Goal: Transaction & Acquisition: Download file/media

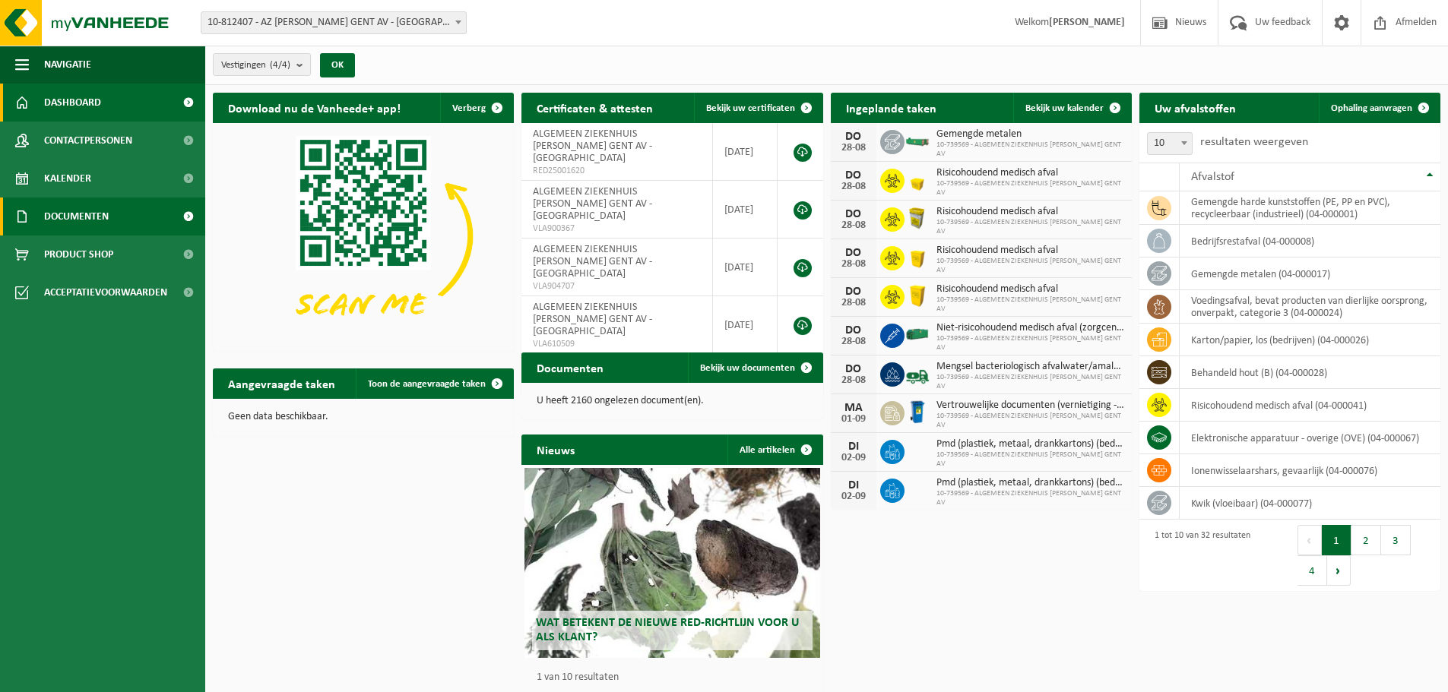
click at [95, 220] on span "Documenten" at bounding box center [76, 217] width 65 height 38
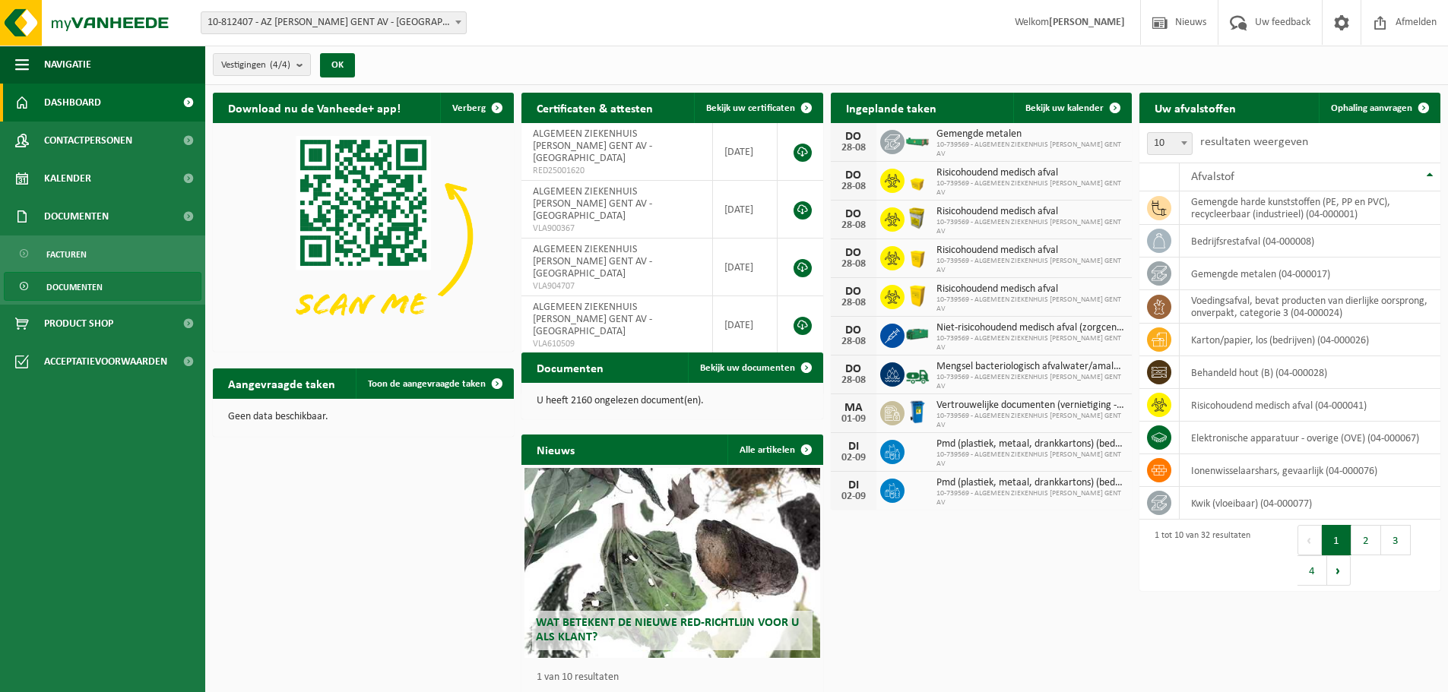
click at [107, 284] on link "Documenten" at bounding box center [103, 286] width 198 height 29
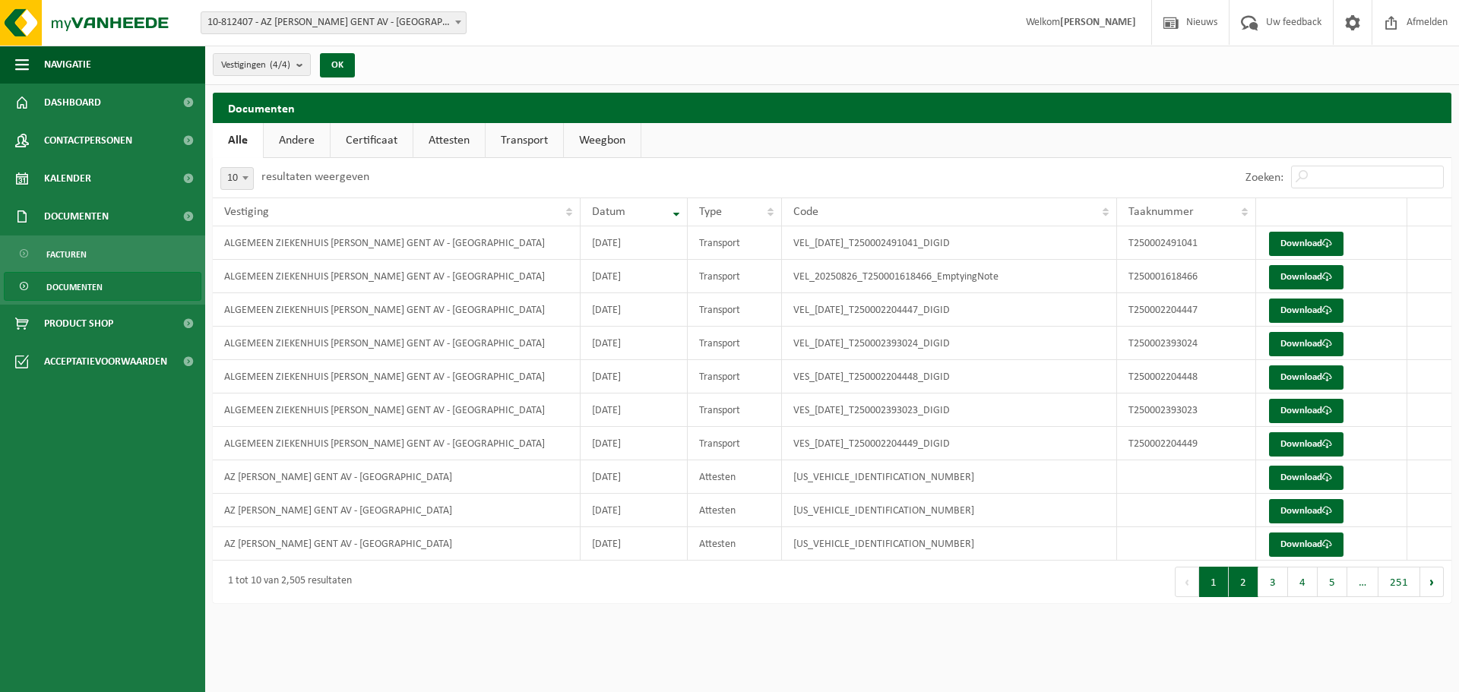
click at [1240, 581] on button "2" at bounding box center [1244, 582] width 30 height 30
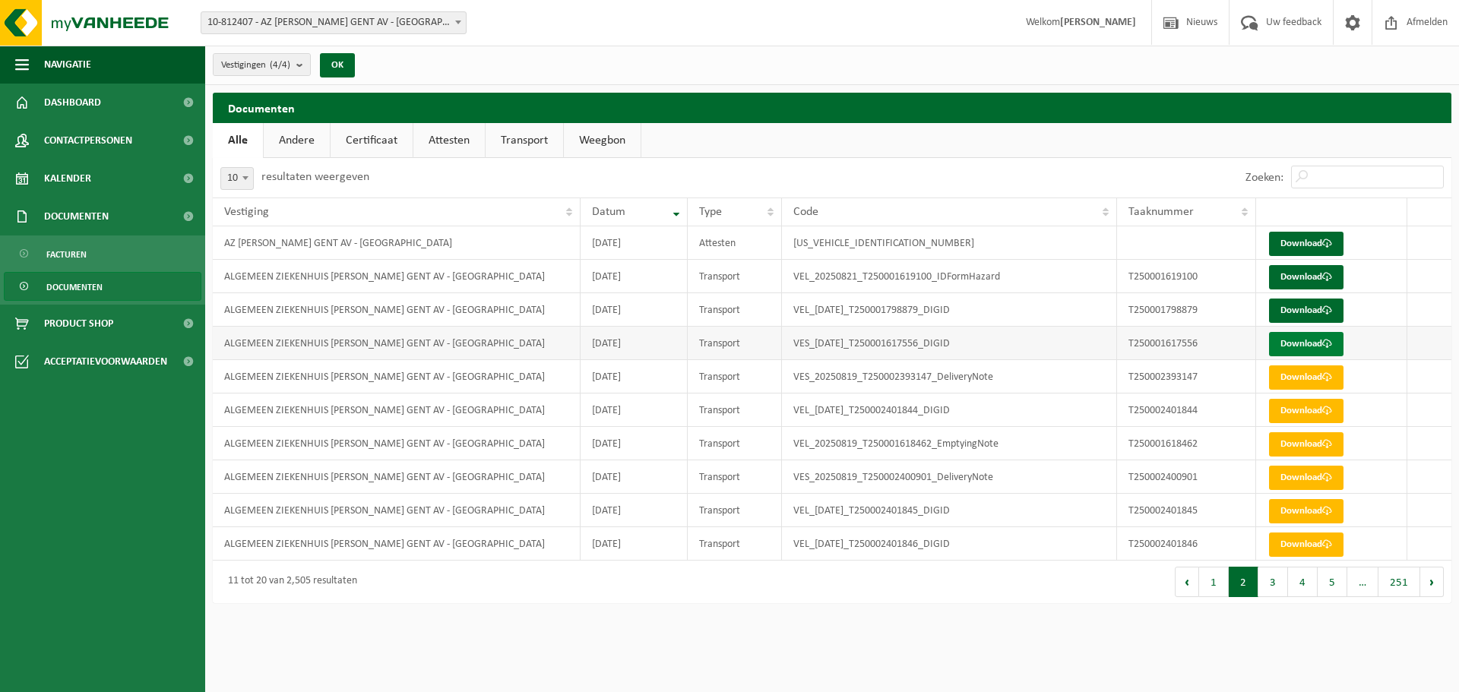
click at [1306, 347] on link "Download" at bounding box center [1306, 344] width 74 height 24
click at [1301, 306] on link "Download" at bounding box center [1306, 311] width 74 height 24
click at [1302, 277] on link "Download" at bounding box center [1306, 277] width 74 height 24
click at [1317, 248] on link "Download" at bounding box center [1306, 244] width 74 height 24
click at [1268, 588] on button "3" at bounding box center [1274, 582] width 30 height 30
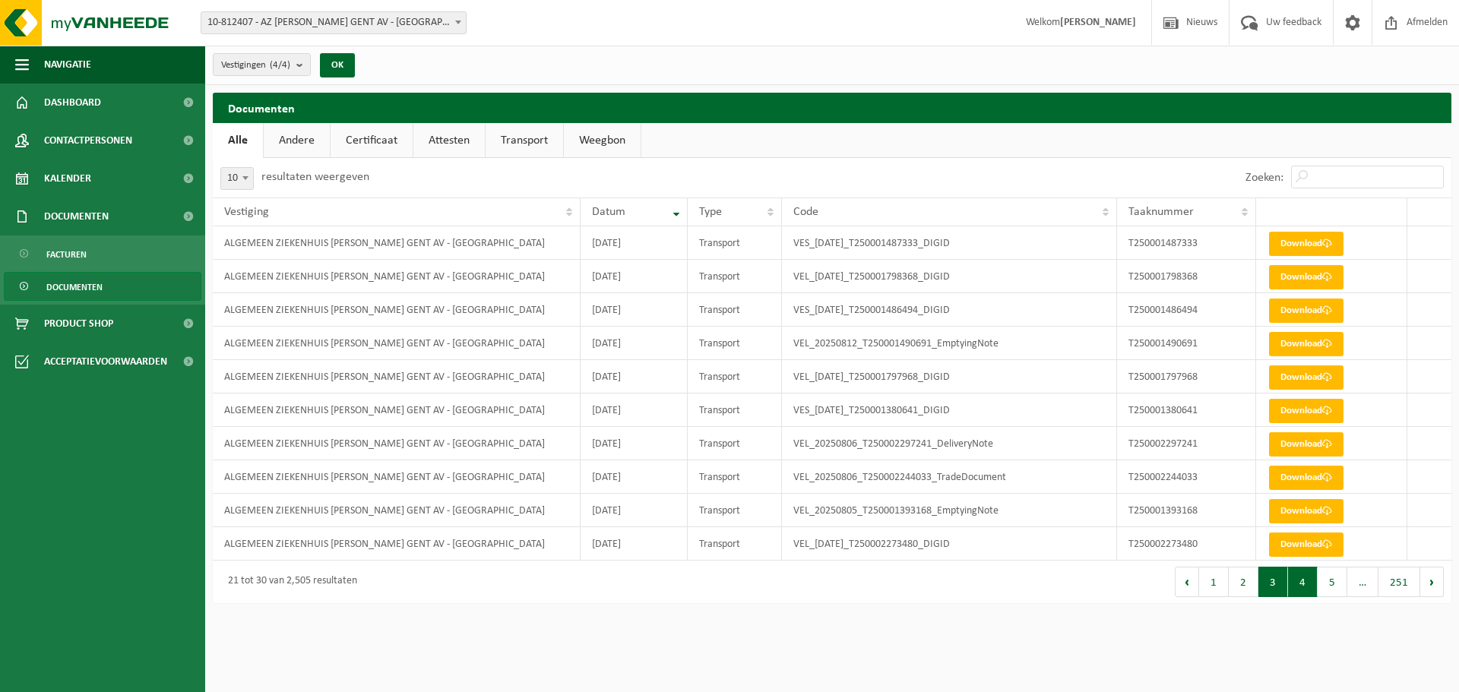
click at [1297, 591] on button "4" at bounding box center [1303, 582] width 30 height 30
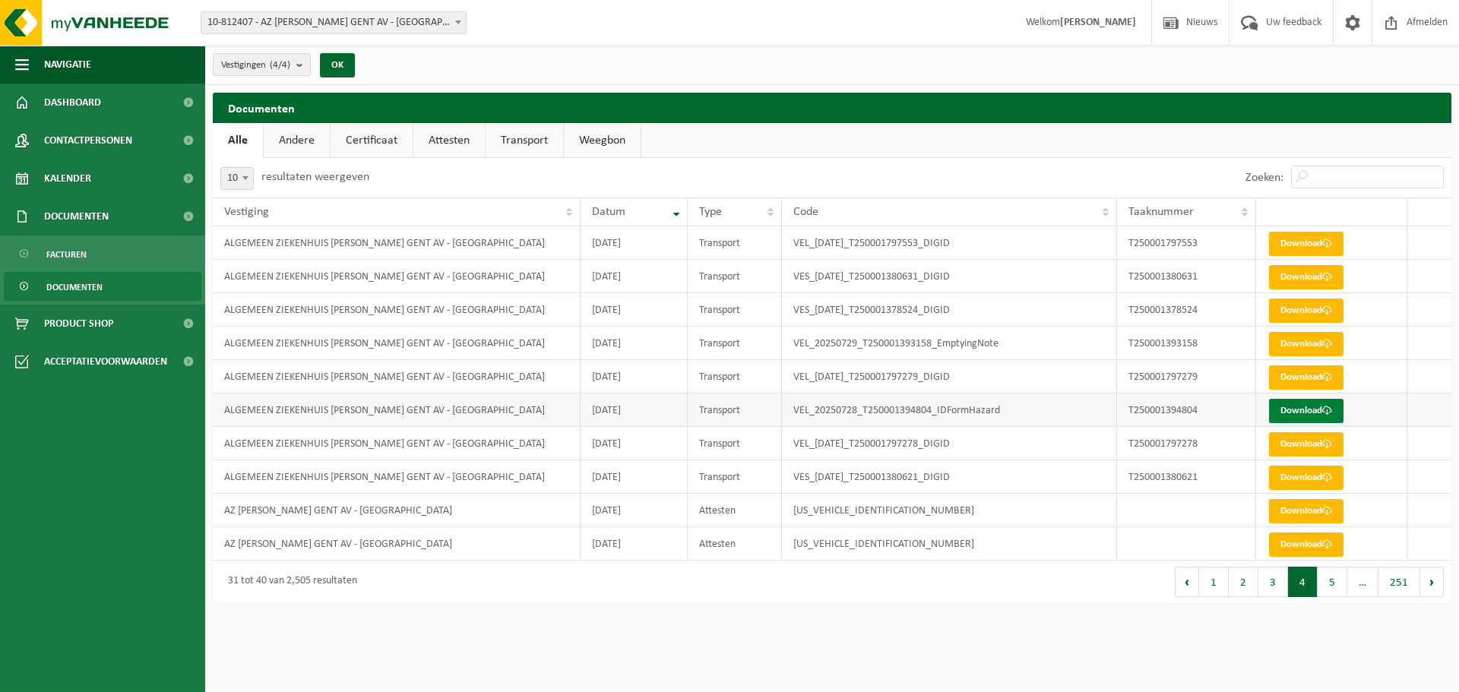
click at [1299, 410] on link "Download" at bounding box center [1306, 411] width 74 height 24
click at [1327, 581] on button "5" at bounding box center [1333, 582] width 30 height 30
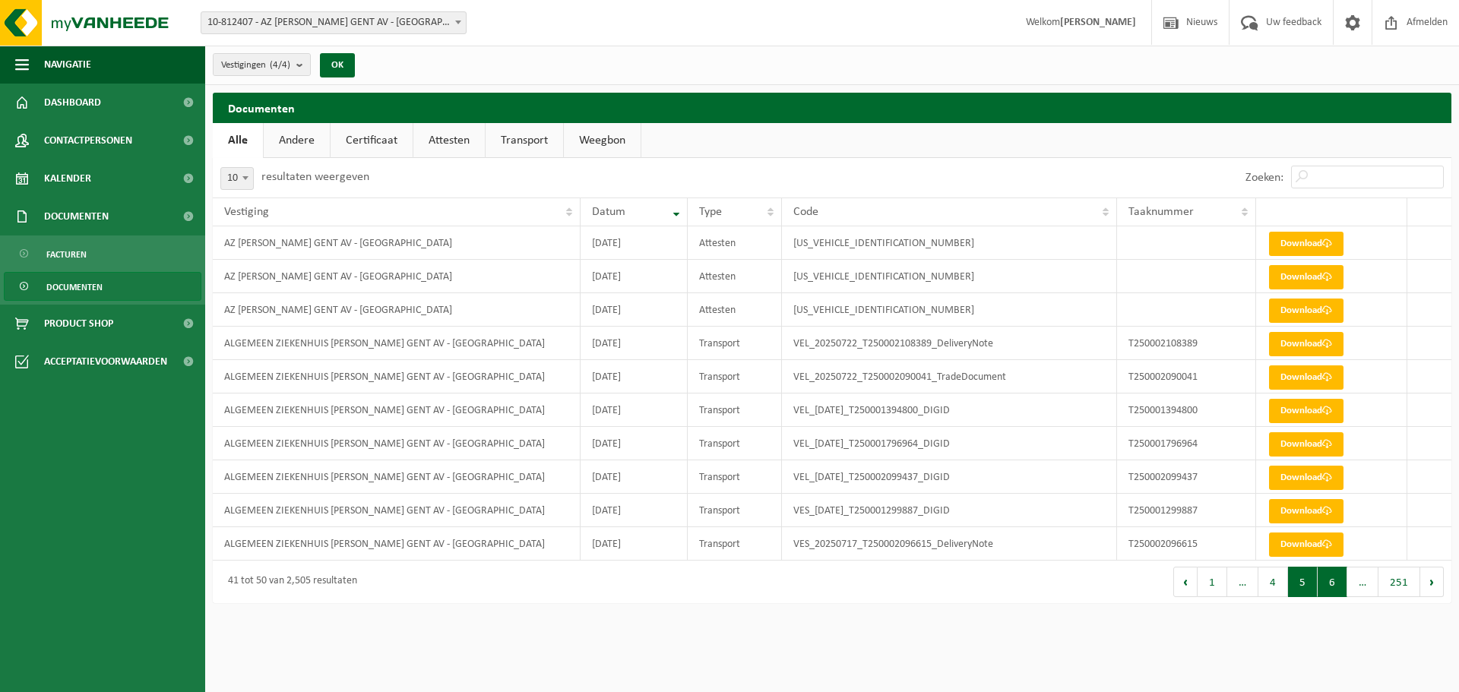
click at [1329, 587] on button "6" at bounding box center [1333, 582] width 30 height 30
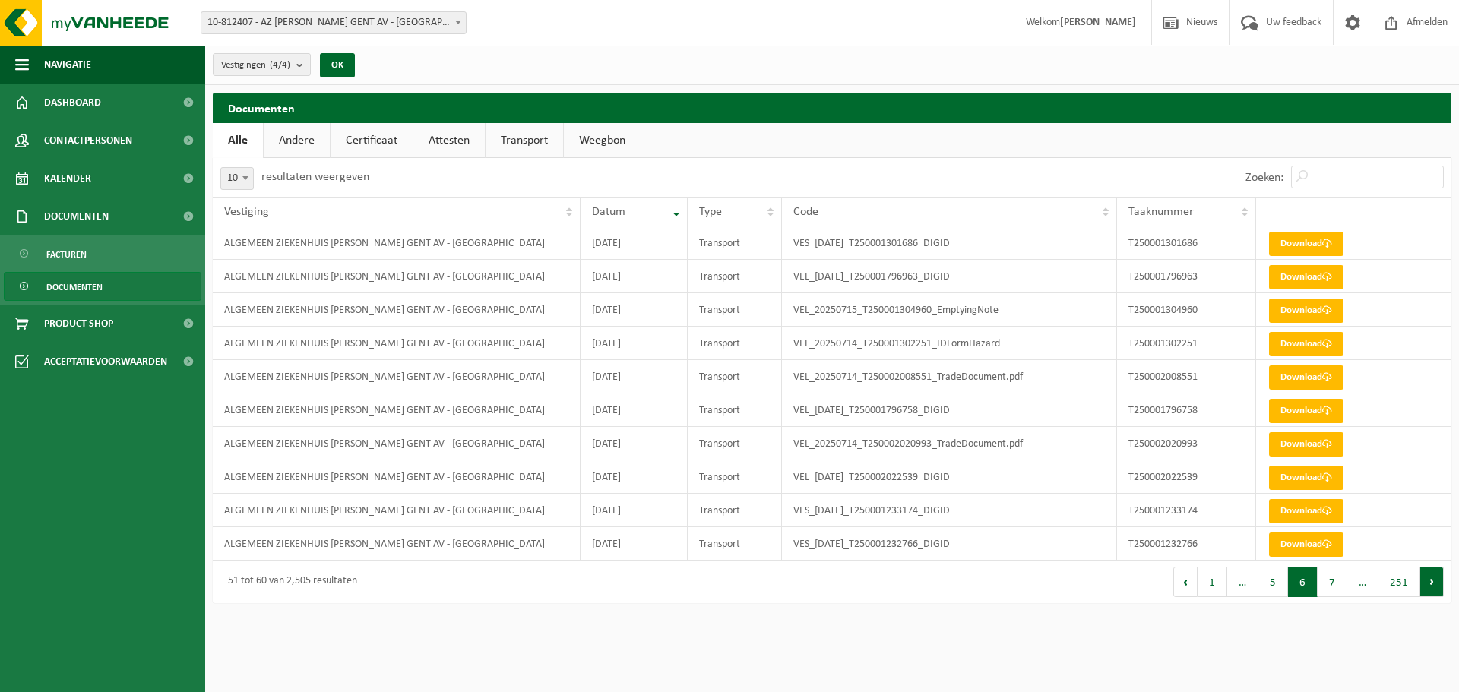
click at [1437, 582] on button "Volgende" at bounding box center [1433, 582] width 24 height 30
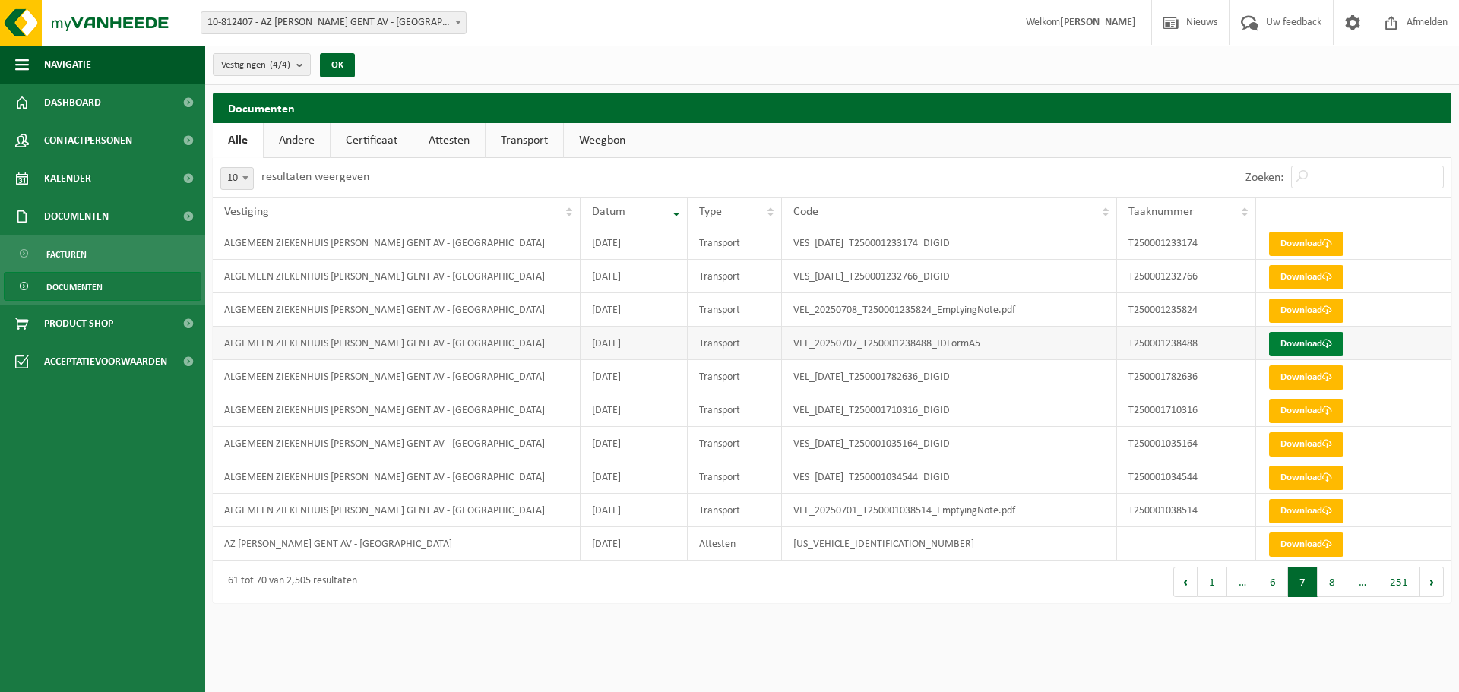
click at [1317, 338] on link "Download" at bounding box center [1306, 344] width 74 height 24
click at [1332, 591] on button "8" at bounding box center [1333, 582] width 30 height 30
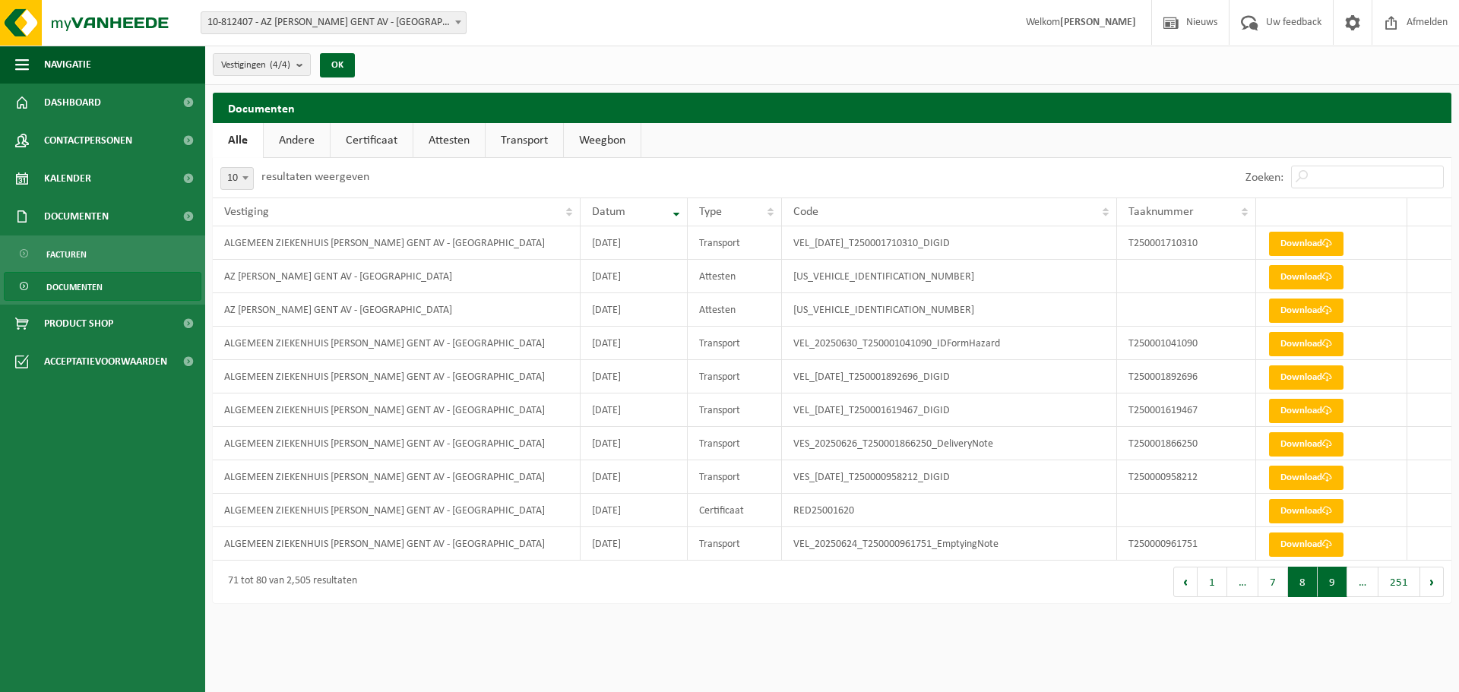
click at [1327, 580] on button "9" at bounding box center [1333, 582] width 30 height 30
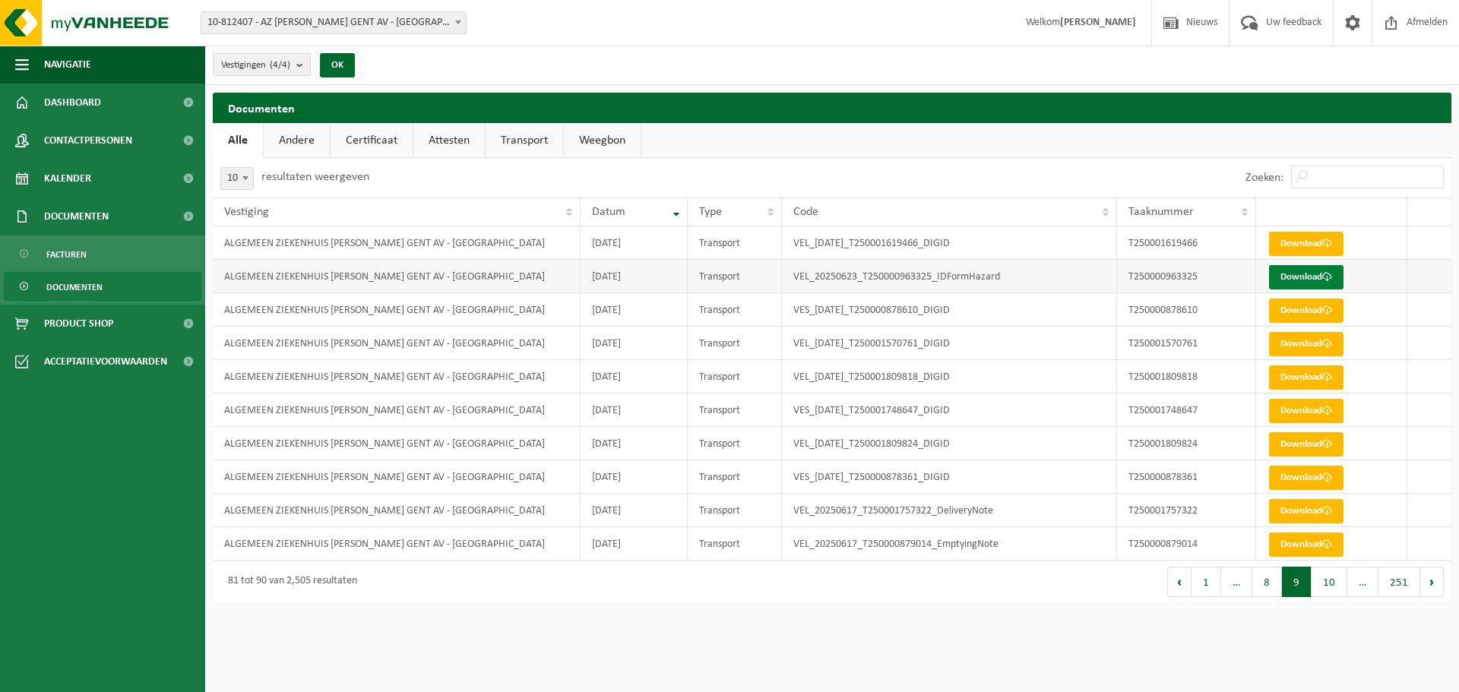
click at [1309, 283] on link "Download" at bounding box center [1306, 277] width 74 height 24
click at [1215, 583] on button "1" at bounding box center [1207, 582] width 30 height 30
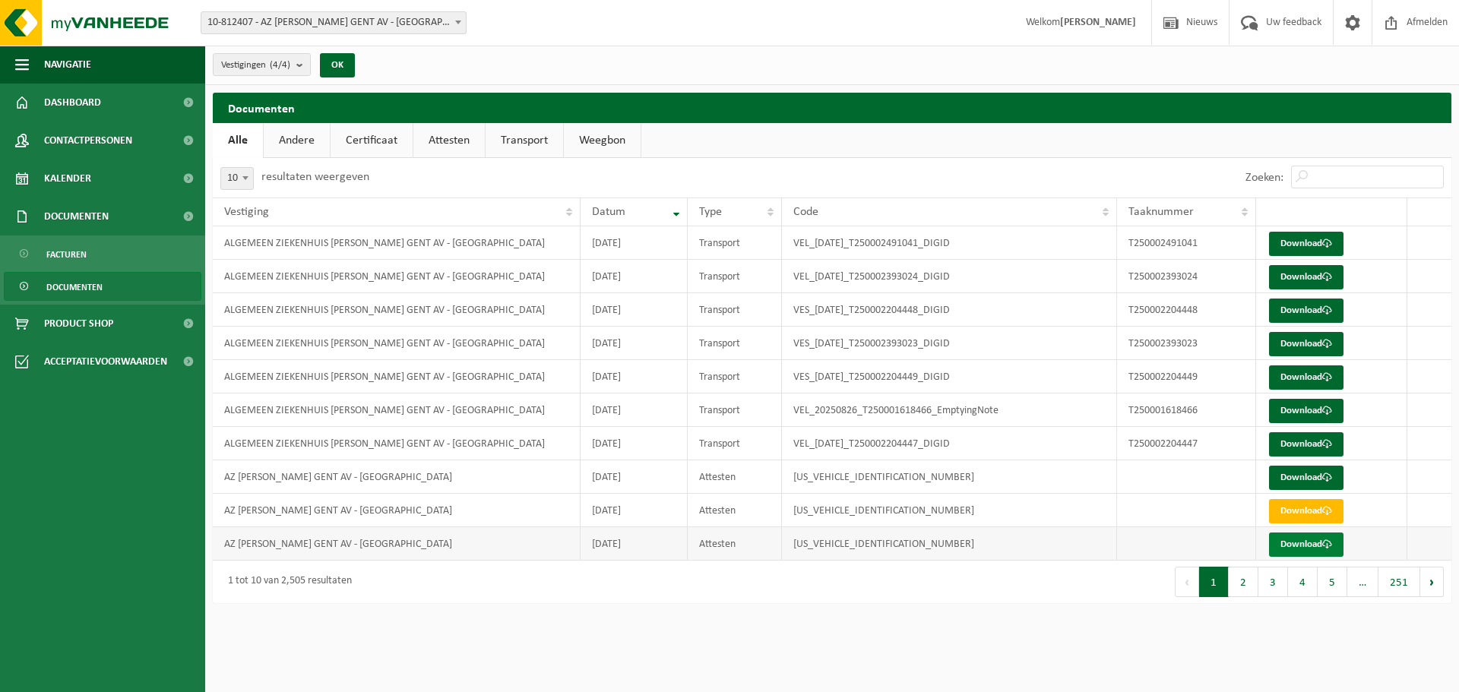
click at [1312, 547] on link "Download" at bounding box center [1306, 545] width 74 height 24
click at [1295, 518] on link "Download" at bounding box center [1306, 511] width 74 height 24
click at [1316, 477] on link "Download" at bounding box center [1306, 478] width 74 height 24
click at [1320, 448] on link "Download" at bounding box center [1306, 444] width 74 height 24
click at [1246, 595] on button "2" at bounding box center [1244, 582] width 30 height 30
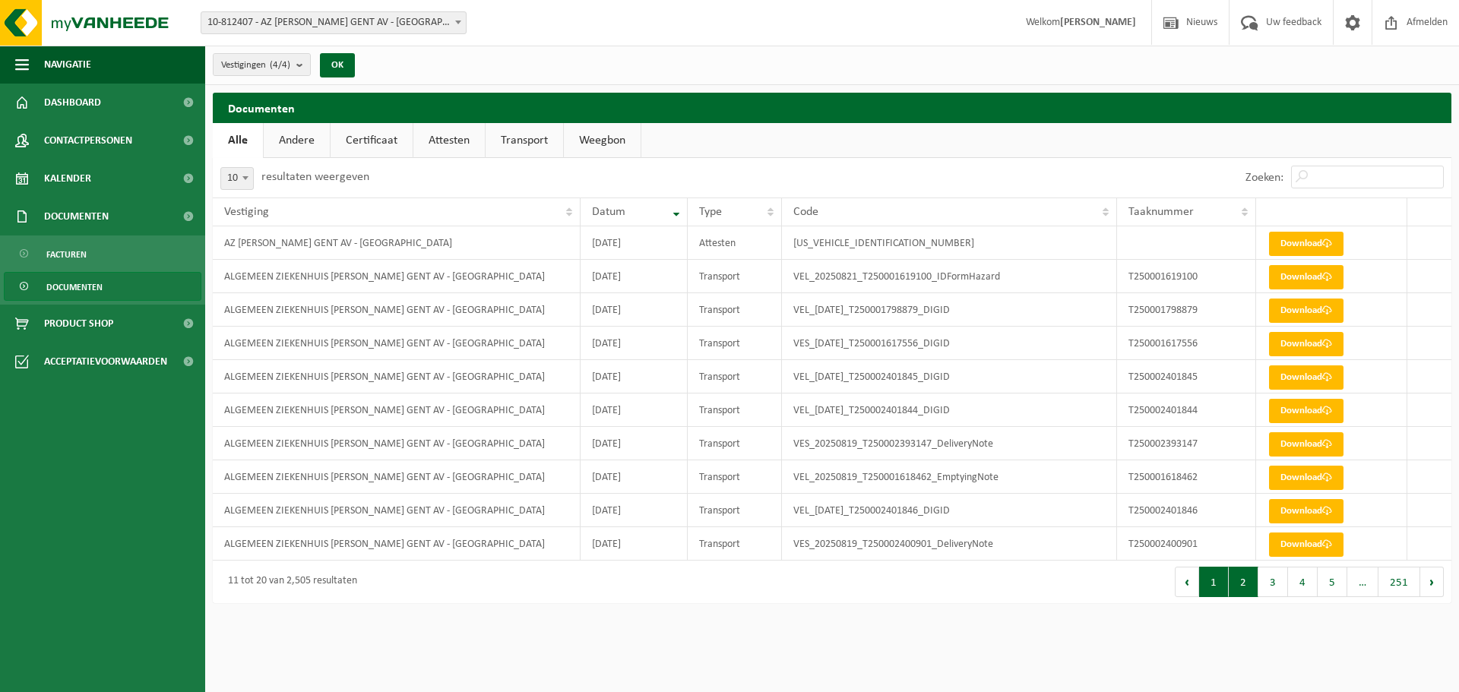
click at [1218, 584] on button "1" at bounding box center [1214, 582] width 30 height 30
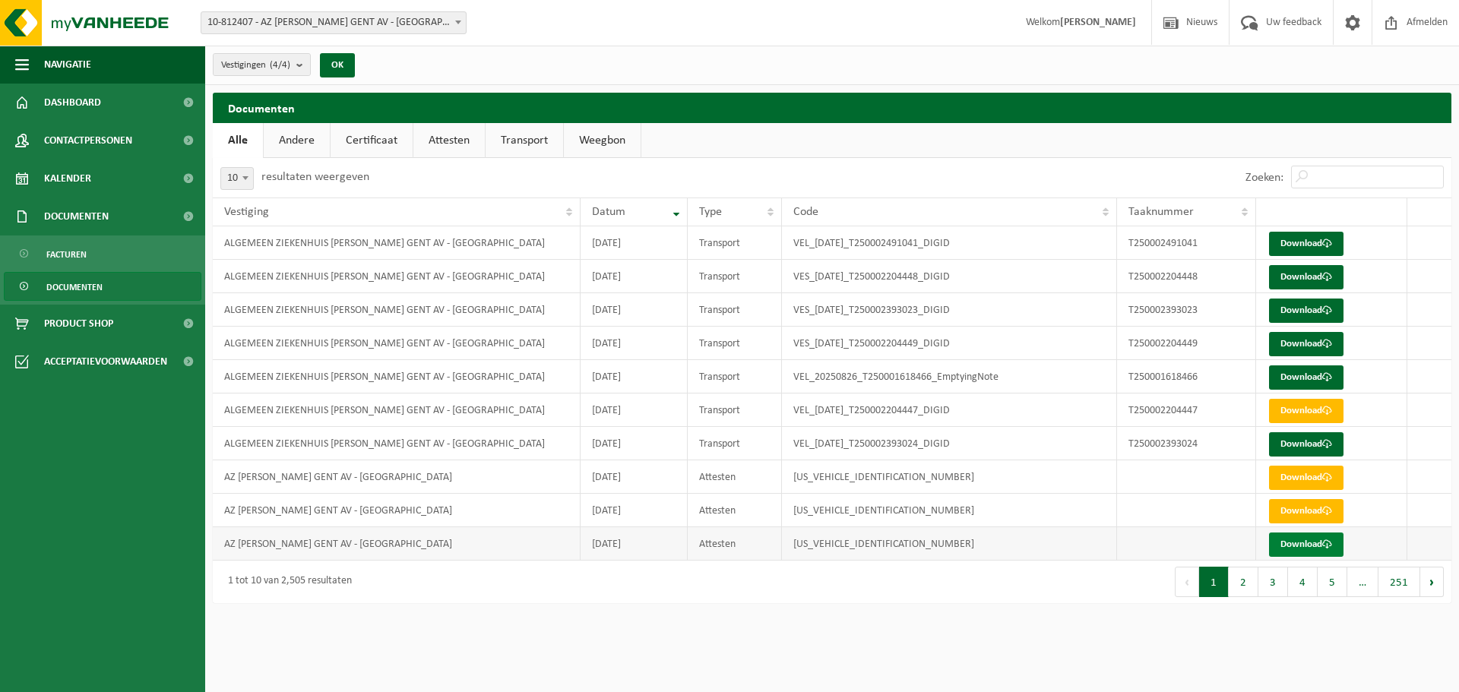
click at [1332, 543] on span at bounding box center [1327, 545] width 10 height 10
click at [1295, 438] on link "Download" at bounding box center [1306, 444] width 74 height 24
click at [1304, 384] on link "Download" at bounding box center [1306, 378] width 74 height 24
click at [1254, 579] on button "2" at bounding box center [1244, 582] width 30 height 30
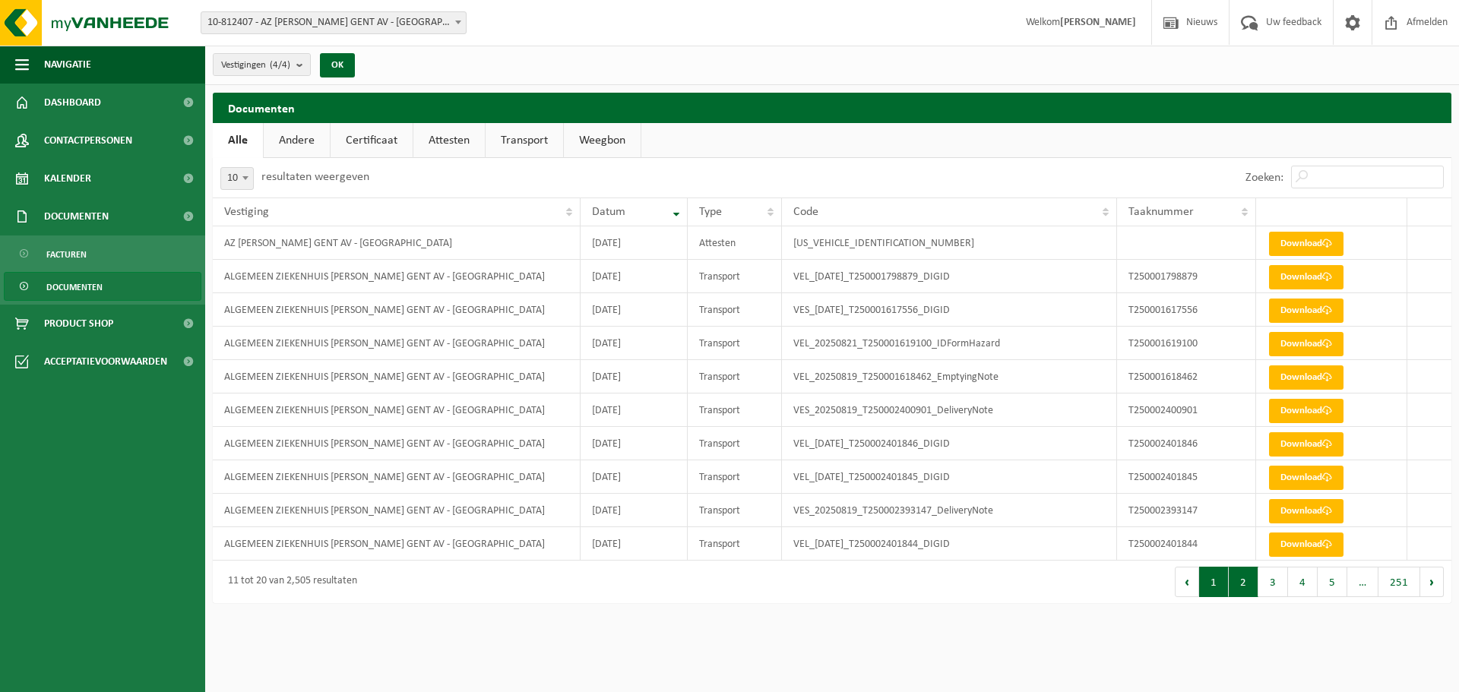
click at [1224, 577] on button "1" at bounding box center [1214, 582] width 30 height 30
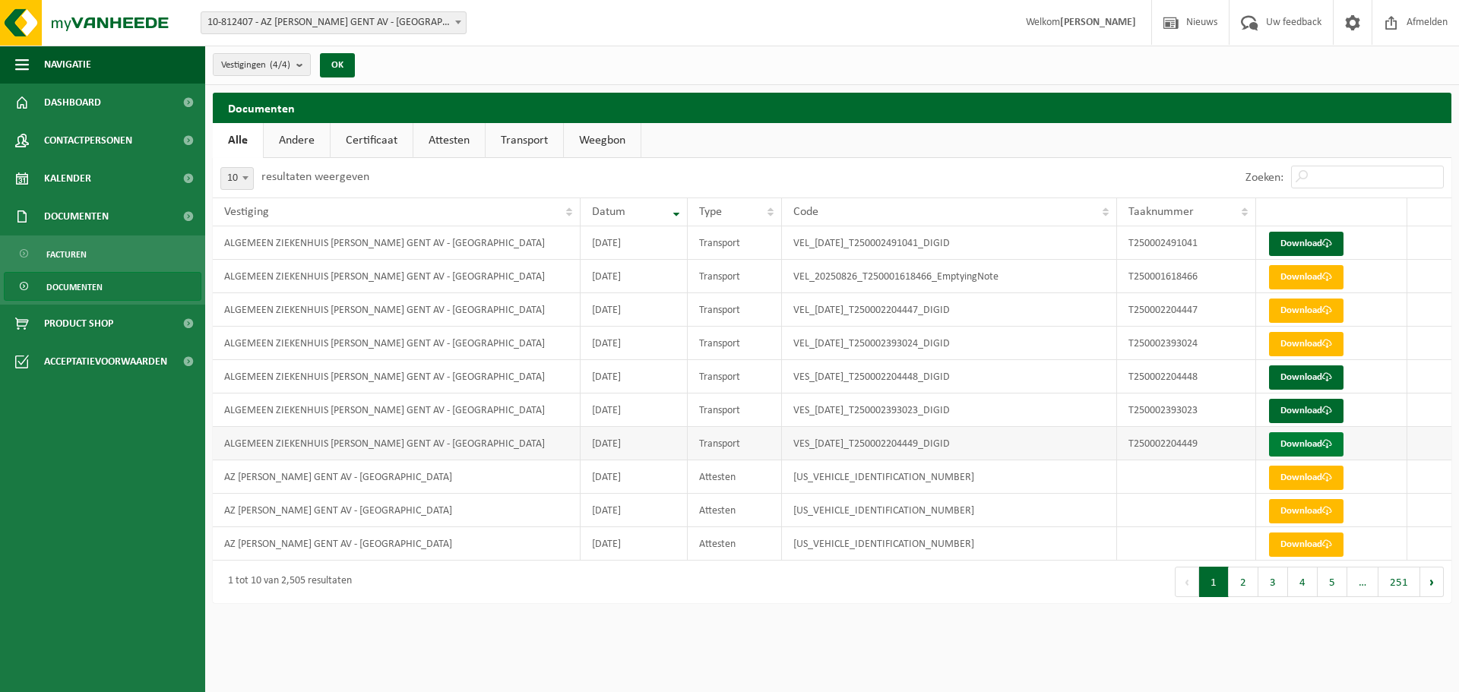
click at [1310, 449] on link "Download" at bounding box center [1306, 444] width 74 height 24
click at [1314, 410] on link "Download" at bounding box center [1306, 411] width 74 height 24
click at [1312, 376] on link "Download" at bounding box center [1306, 378] width 74 height 24
click at [1303, 340] on link "Download" at bounding box center [1306, 344] width 74 height 24
click at [1310, 312] on link "Download" at bounding box center [1306, 311] width 74 height 24
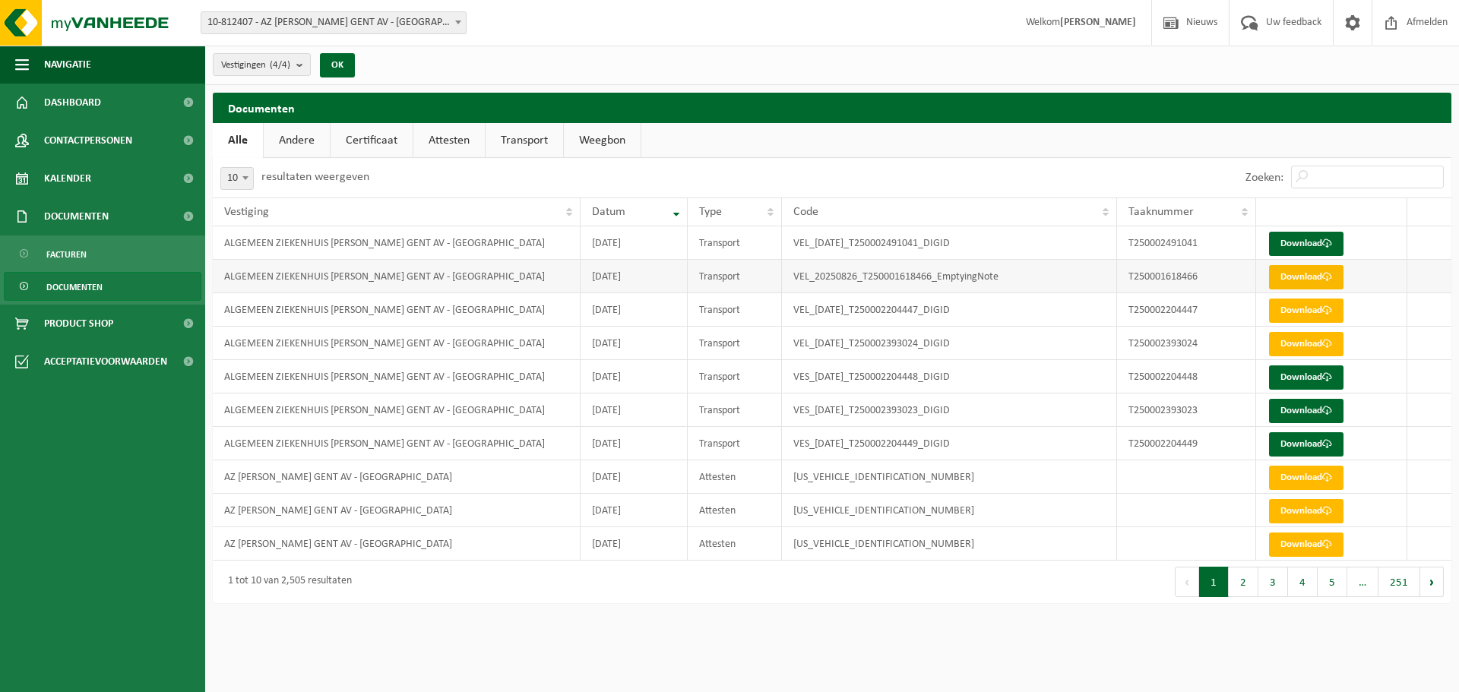
click at [1294, 280] on link "Download" at bounding box center [1306, 277] width 74 height 24
click at [1300, 278] on link "Download" at bounding box center [1306, 277] width 74 height 24
click at [1284, 249] on link "Download" at bounding box center [1306, 244] width 74 height 24
click at [1246, 594] on button "2" at bounding box center [1244, 582] width 30 height 30
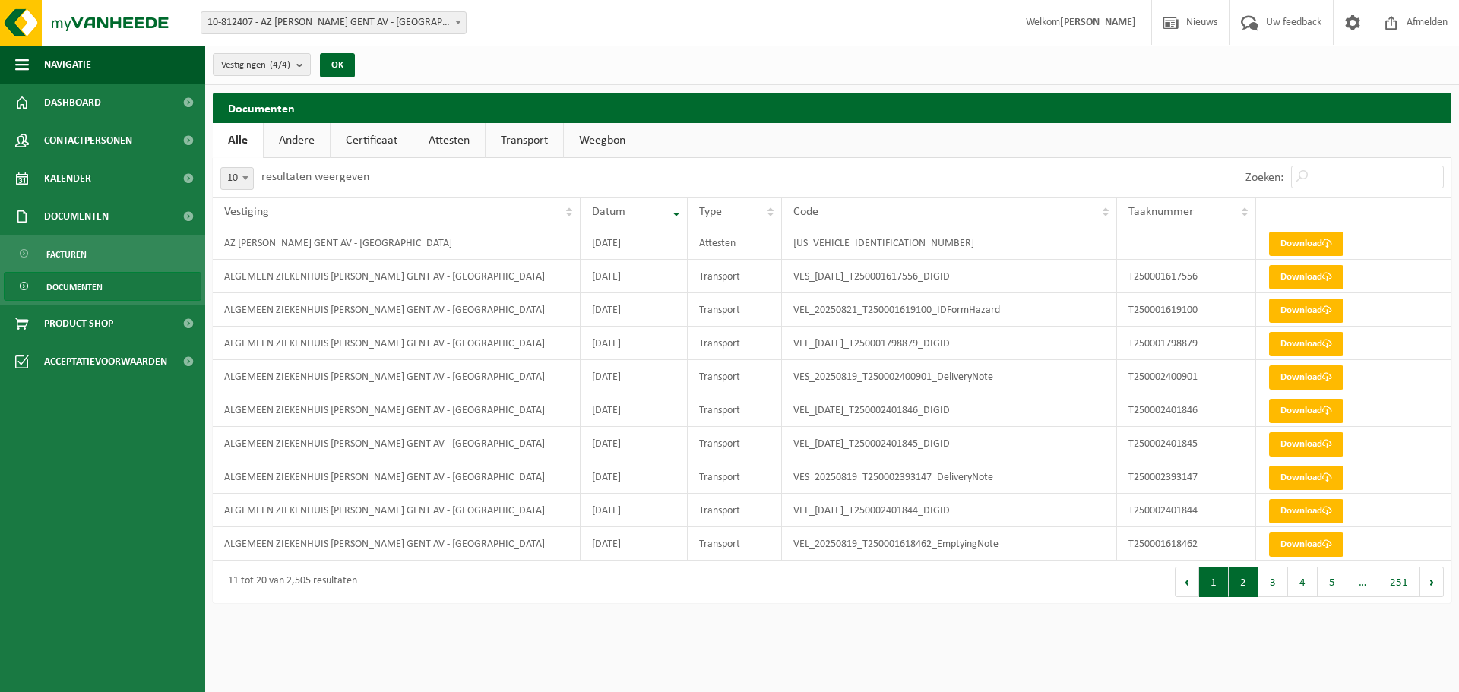
click at [1219, 583] on button "1" at bounding box center [1214, 582] width 30 height 30
